Goal: Information Seeking & Learning: Understand process/instructions

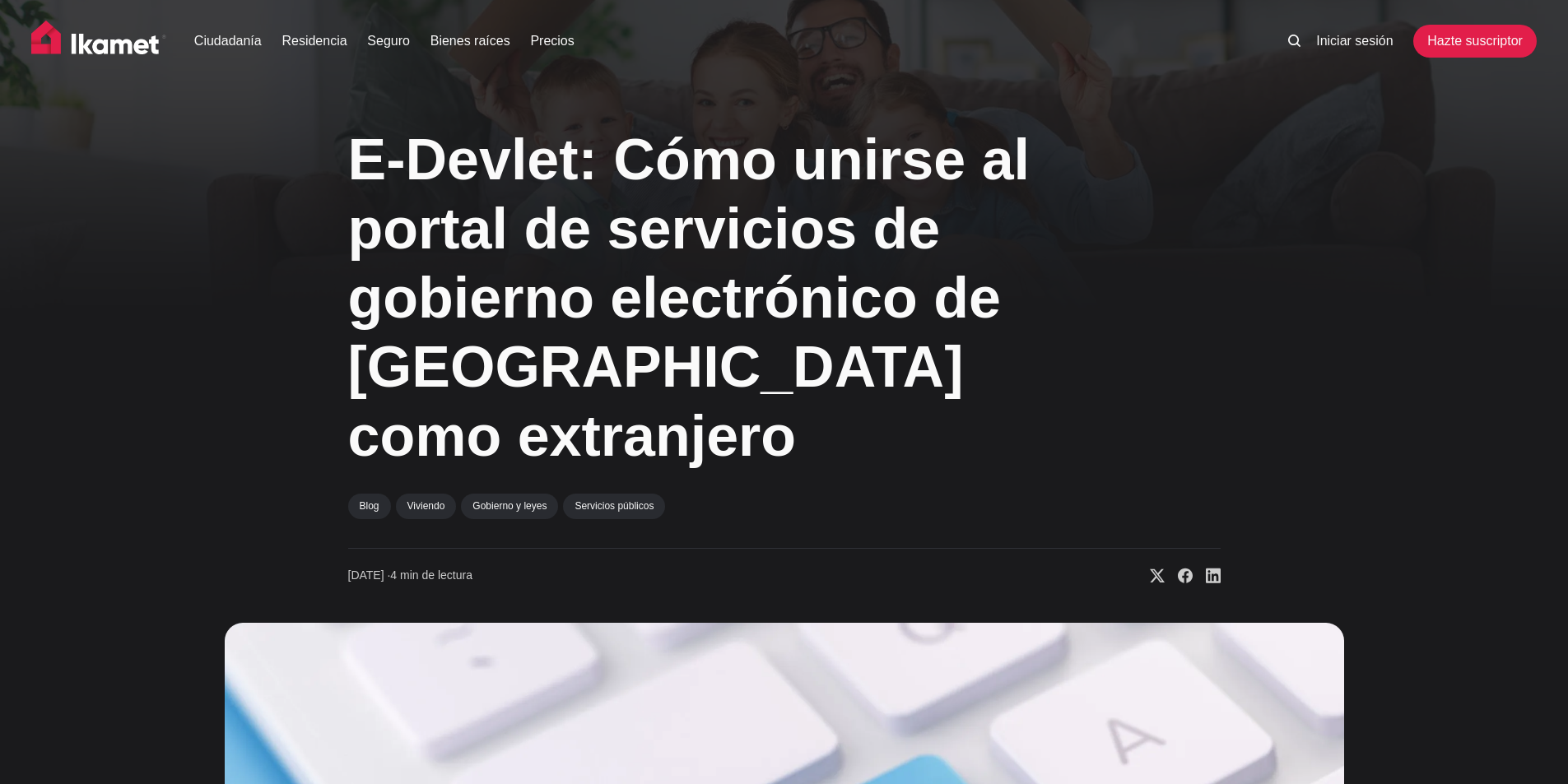
drag, startPoint x: 19, startPoint y: 472, endPoint x: 158, endPoint y: 447, distance: 141.2
click at [19, 472] on div "E-Devlet: Cómo unirse al portal de servicios de gobierno electrónico de [GEOGRA…" at bounding box center [784, 697] width 1568 height 1176
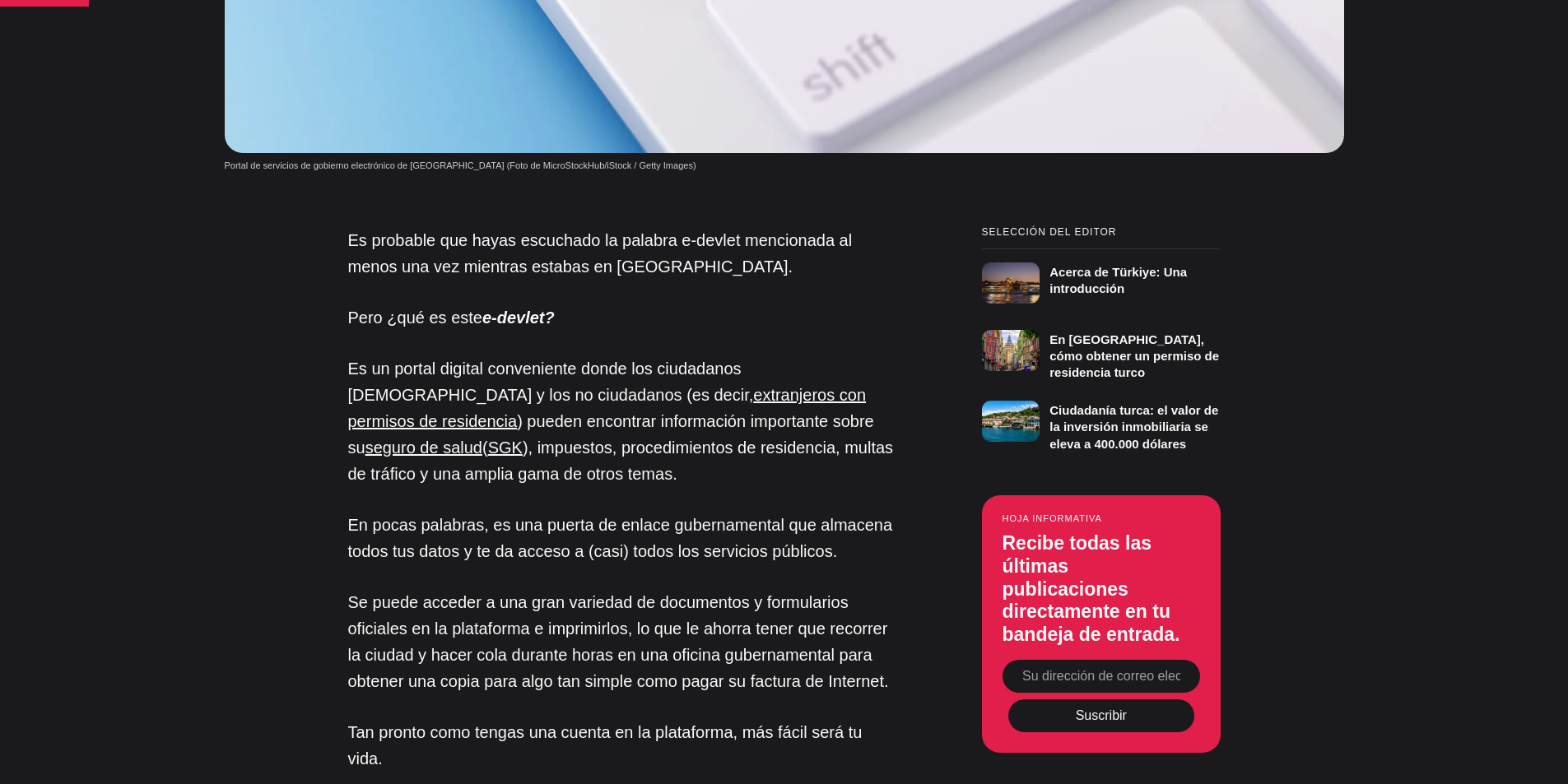
scroll to position [1151, 0]
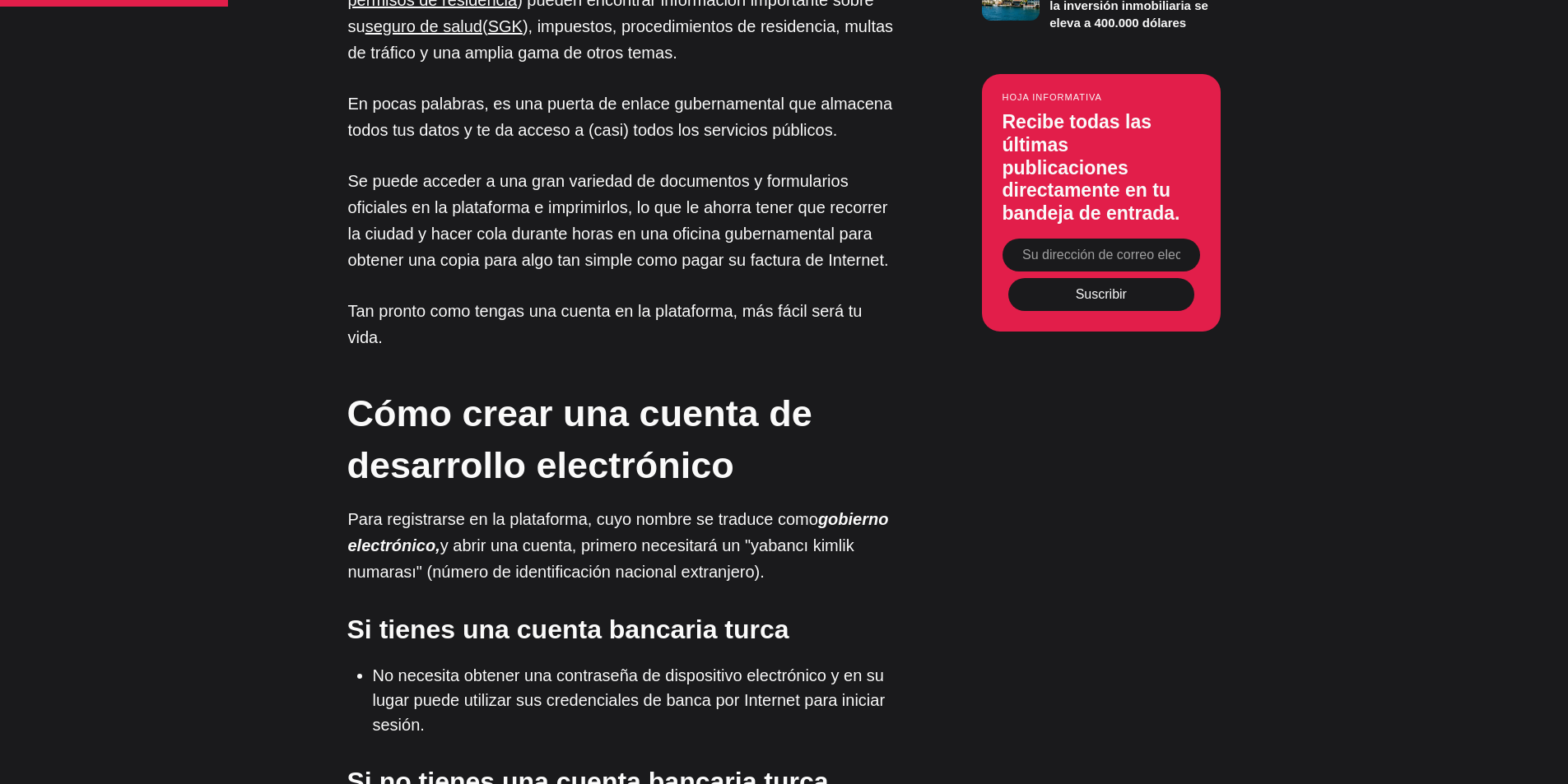
scroll to position [1562, 0]
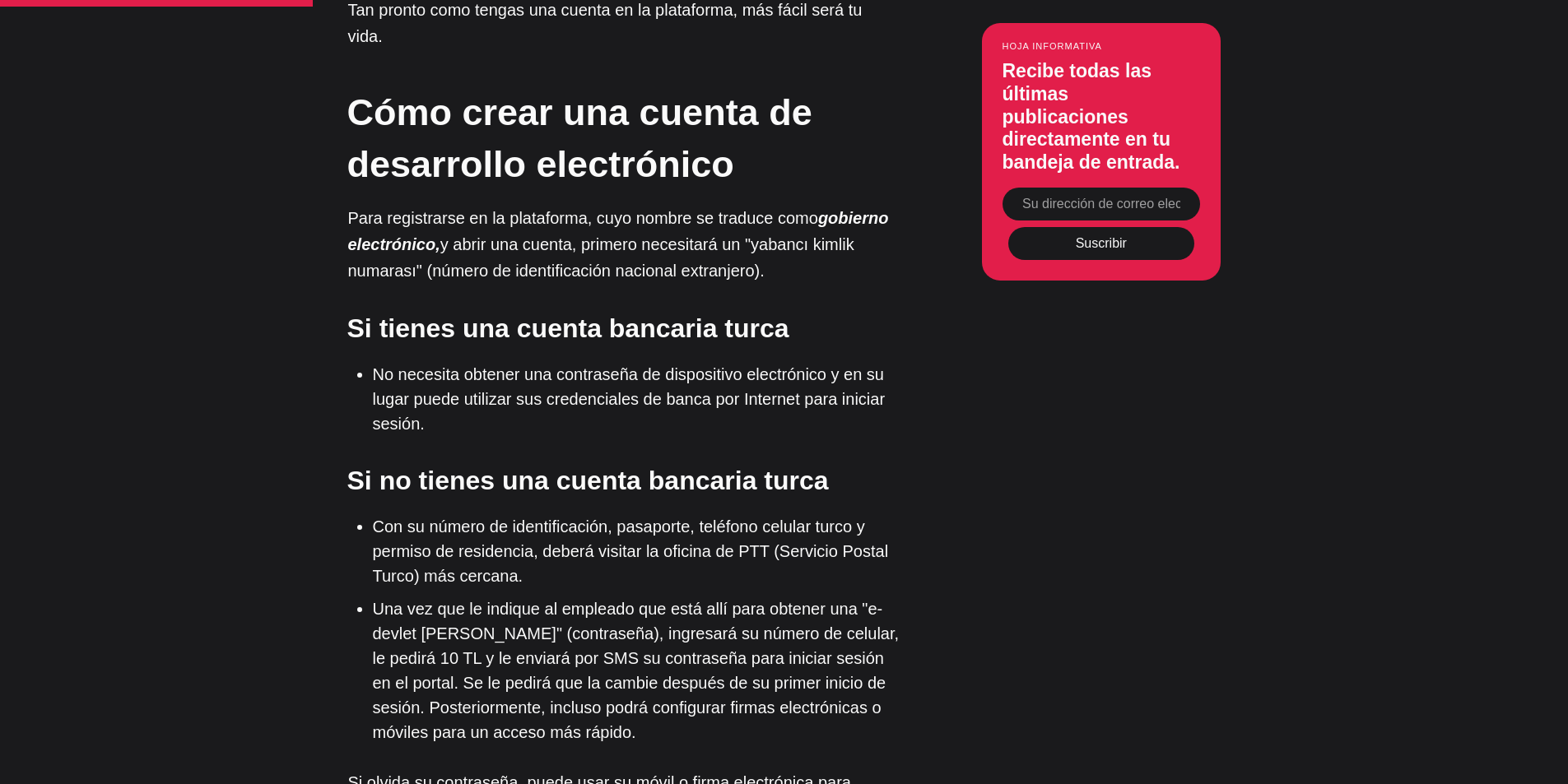
scroll to position [1809, 0]
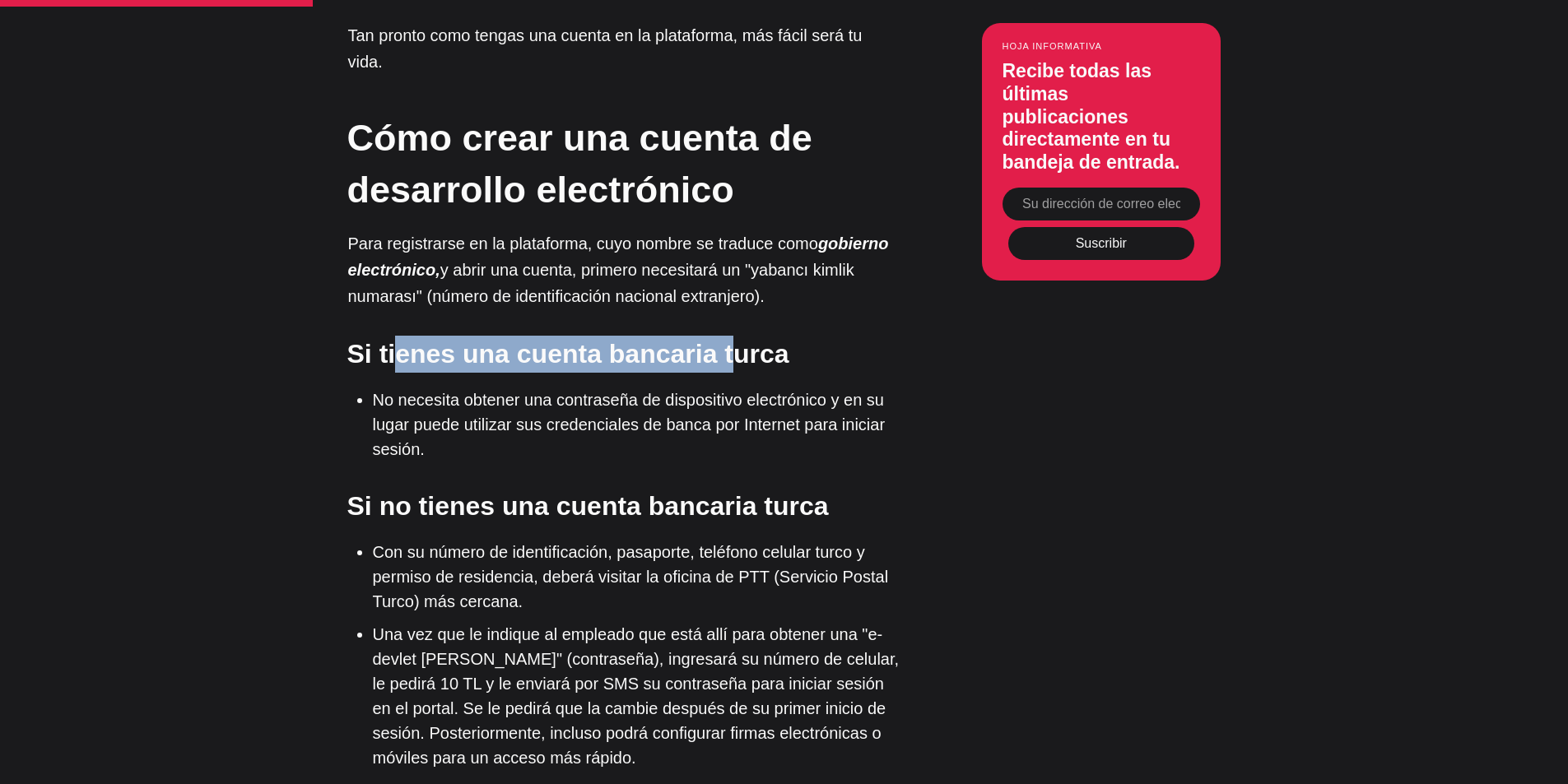
drag, startPoint x: 500, startPoint y: 251, endPoint x: 729, endPoint y: 251, distance: 229.0
click at [729, 338] on font "Si tienes una cuenta bancaria turca" at bounding box center [568, 353] width 442 height 30
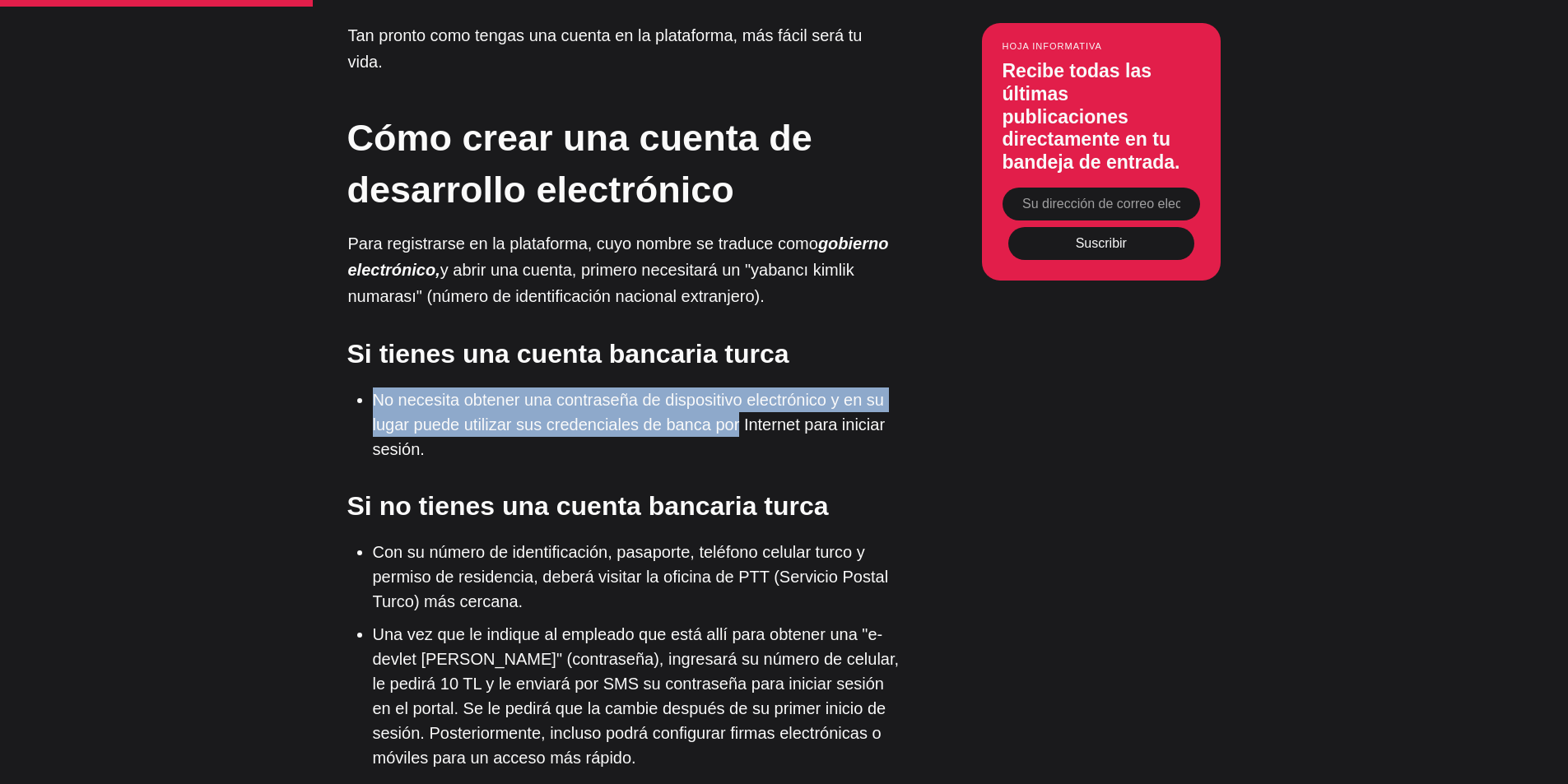
drag, startPoint x: 374, startPoint y: 306, endPoint x: 719, endPoint y: 337, distance: 346.4
click at [733, 391] on font "No necesita obtener una contraseña de dispositivo electrónico y en su lugar pue…" at bounding box center [629, 424] width 512 height 67
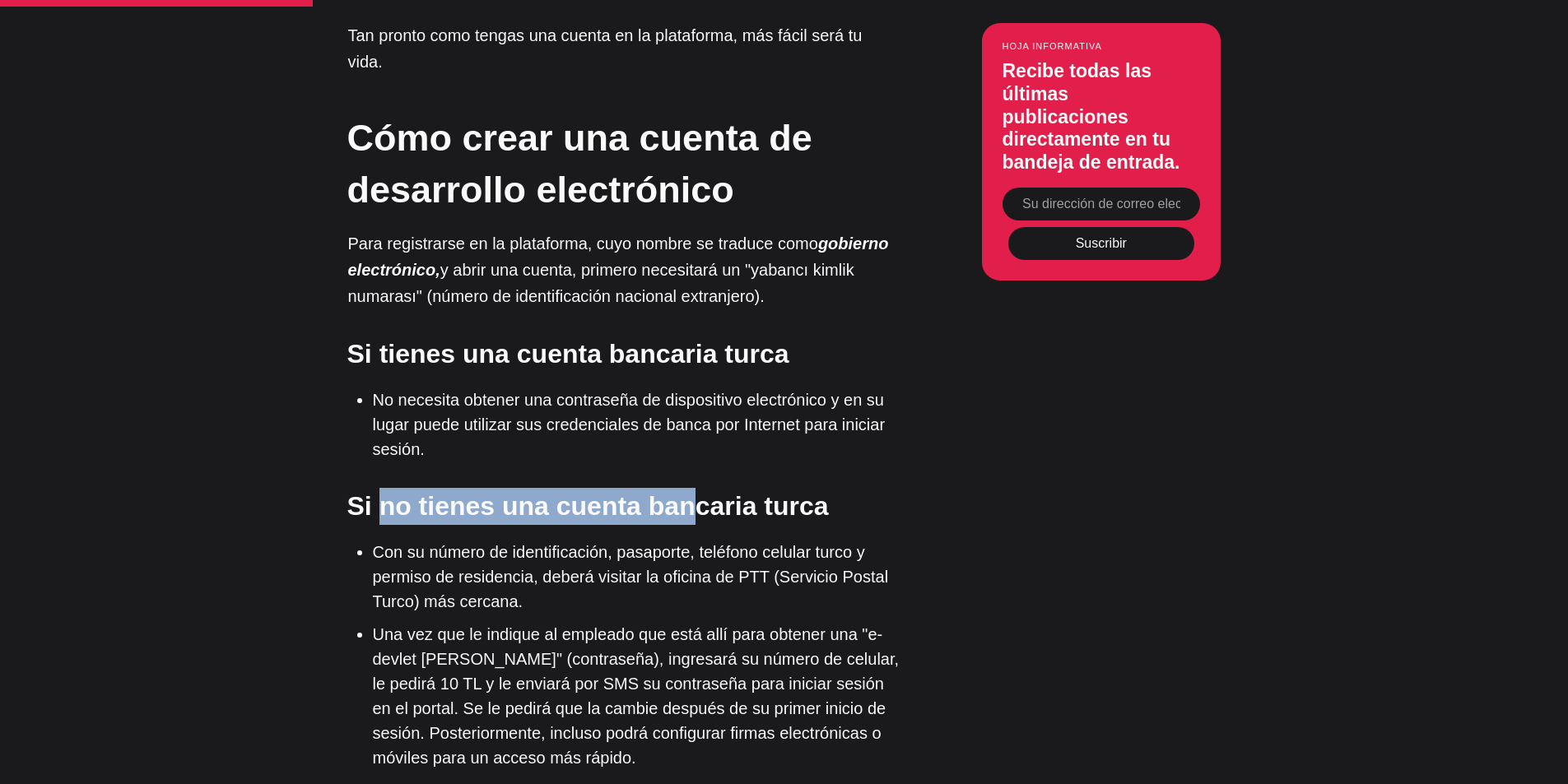
drag, startPoint x: 375, startPoint y: 421, endPoint x: 726, endPoint y: 400, distance: 351.6
click at [700, 491] on font "Si no tienes una cuenta bancaria turca" at bounding box center [587, 506] width 481 height 30
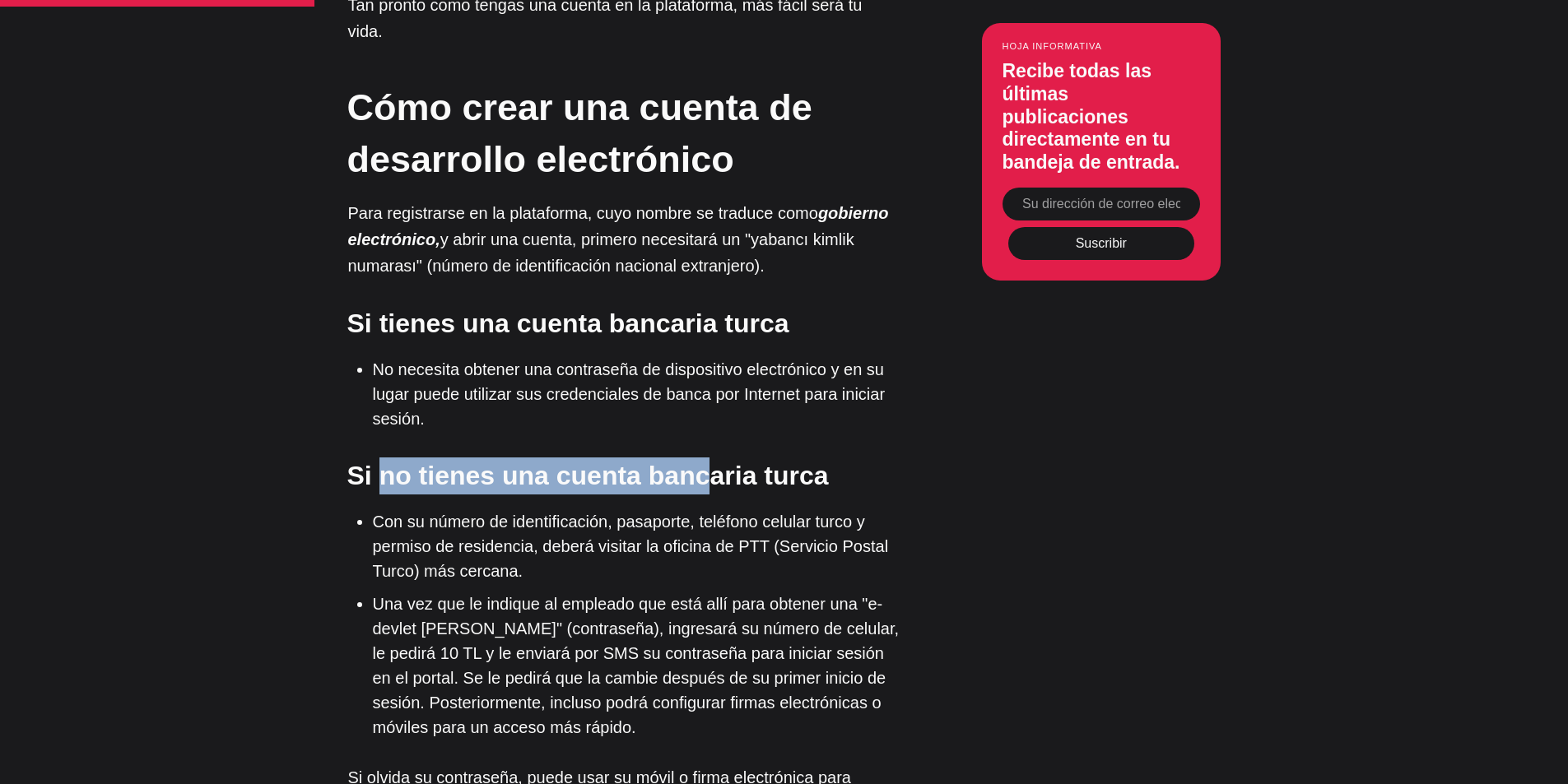
scroll to position [1892, 0]
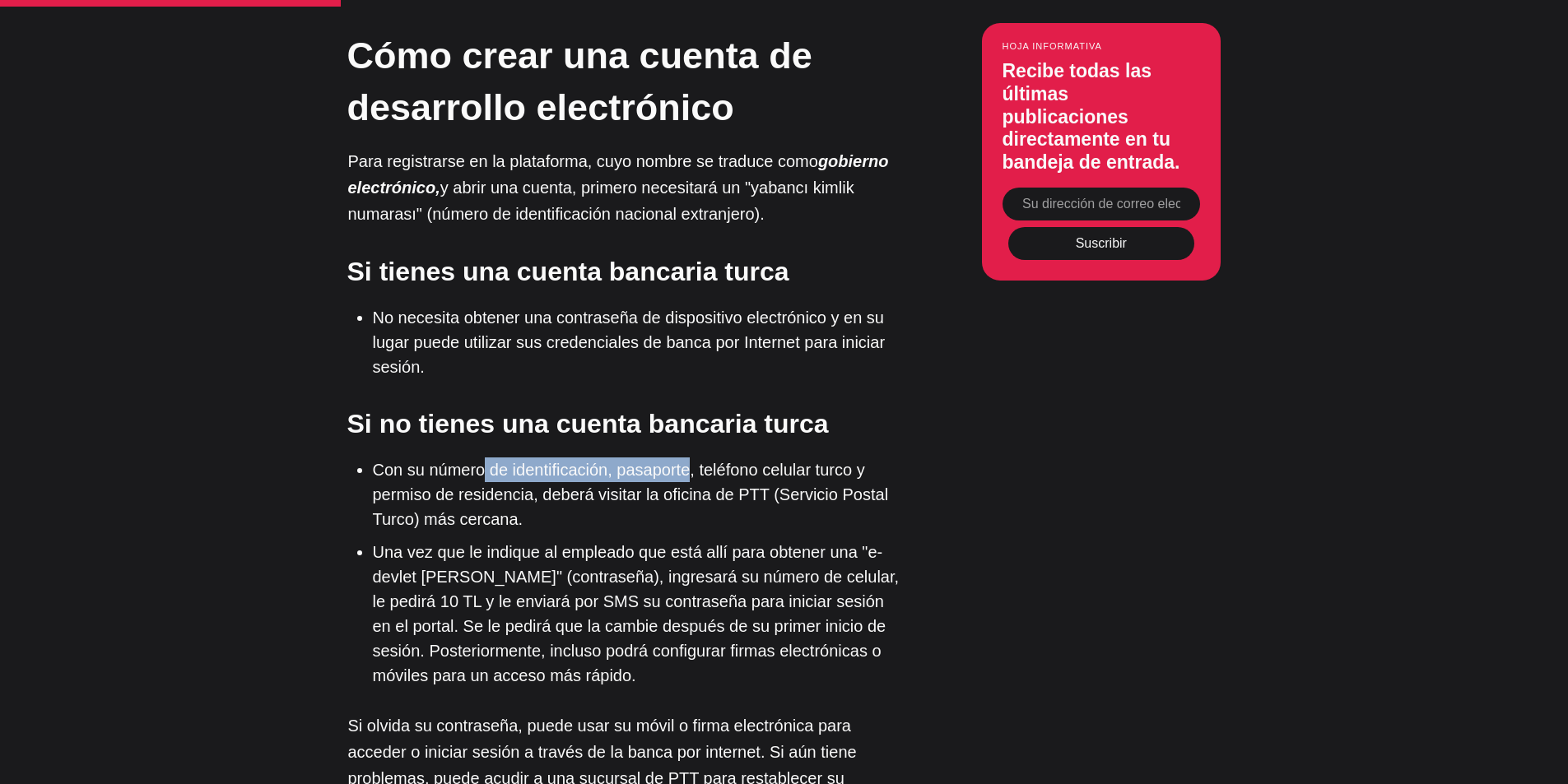
drag, startPoint x: 480, startPoint y: 361, endPoint x: 689, endPoint y: 366, distance: 209.1
click at [689, 458] on li "Con su número de identificación, pasaporte, teléfono celular turco y permiso de…" at bounding box center [636, 495] width 526 height 74
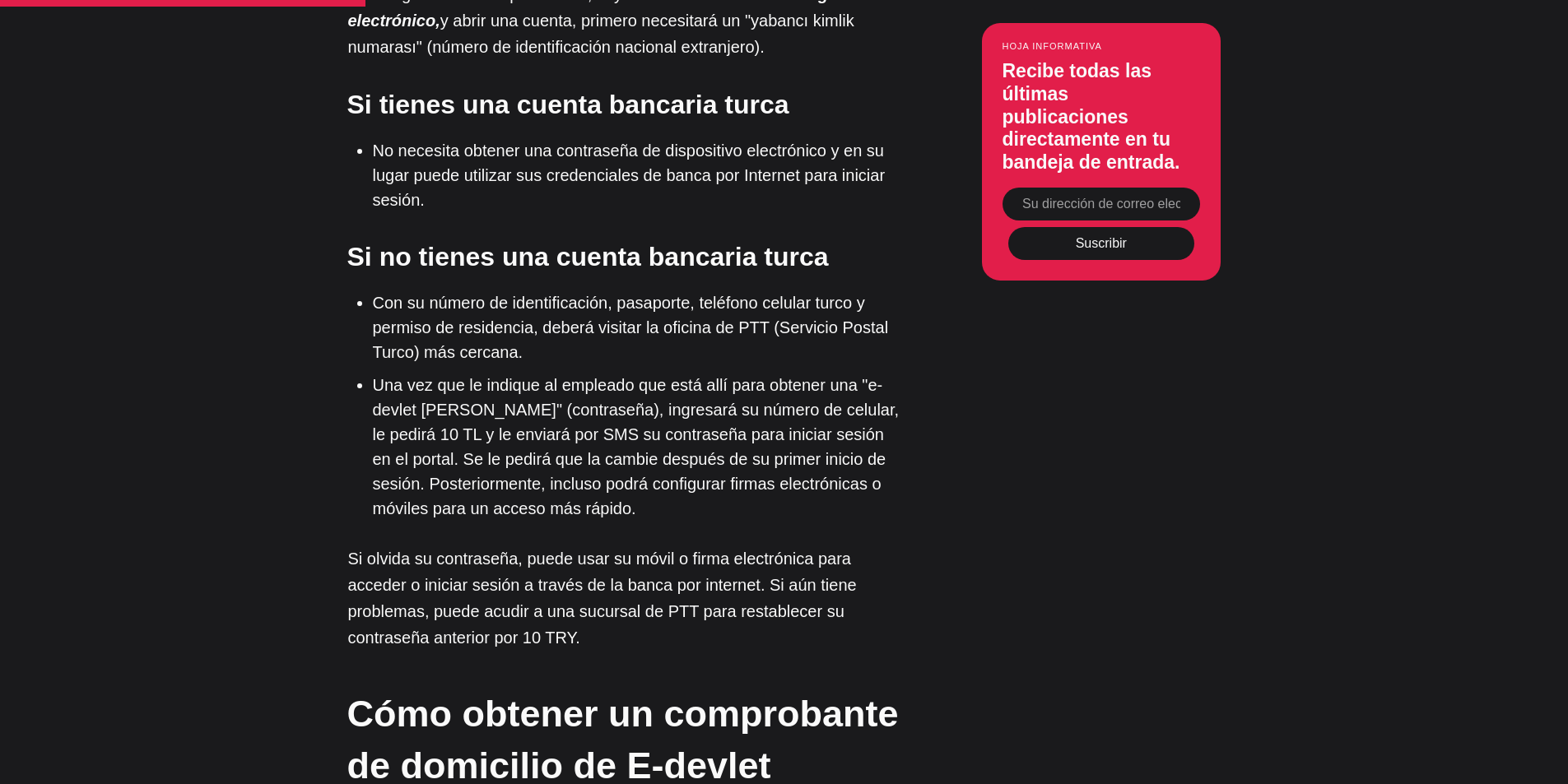
scroll to position [1974, 0]
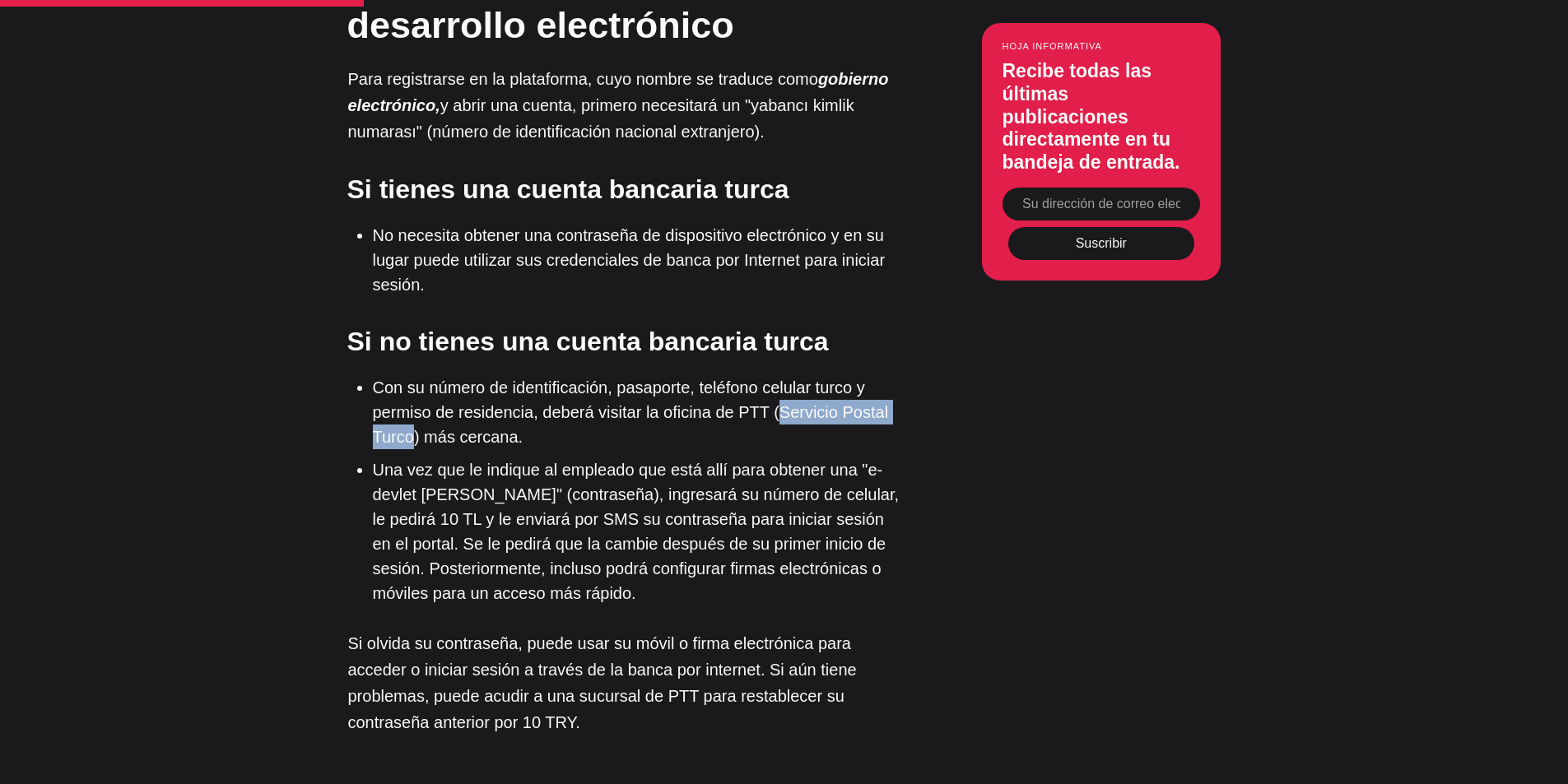
drag, startPoint x: 770, startPoint y: 316, endPoint x: 414, endPoint y: 344, distance: 357.1
click at [414, 378] on font "Con su número de identificación, pasaporte, teléfono celular turco y permiso de…" at bounding box center [631, 411] width 516 height 67
